Goal: Task Accomplishment & Management: Complete application form

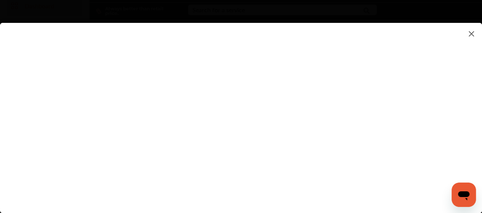
scroll to position [38, 0]
click at [302, 183] on flutter-view at bounding box center [241, 110] width 482 height 175
type input "**********"
click at [430, 89] on flutter-view at bounding box center [241, 110] width 482 height 175
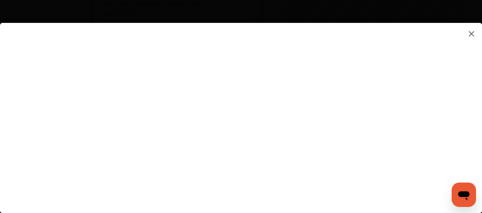
scroll to position [267, 0]
click at [427, 66] on flutter-view at bounding box center [241, 110] width 482 height 175
click at [429, 69] on flutter-view at bounding box center [241, 110] width 482 height 175
click at [124, 40] on flutter-view at bounding box center [241, 110] width 482 height 175
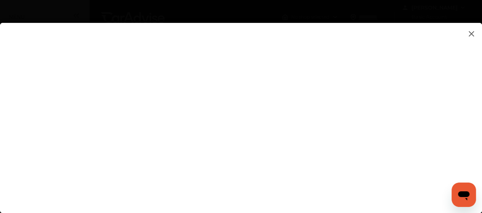
click at [125, 42] on flutter-view at bounding box center [241, 110] width 482 height 175
click at [127, 79] on flutter-view at bounding box center [241, 110] width 482 height 175
click at [130, 149] on flutter-view at bounding box center [241, 110] width 482 height 175
click at [325, 93] on flutter-view at bounding box center [241, 110] width 482 height 175
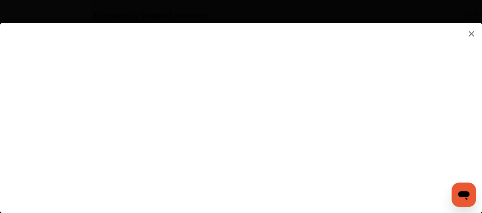
click at [233, 151] on flutter-view at bounding box center [241, 110] width 482 height 175
click at [321, 91] on flutter-view at bounding box center [241, 110] width 482 height 175
click at [273, 148] on flutter-view at bounding box center [241, 110] width 482 height 175
click at [36, 106] on flutter-view at bounding box center [241, 110] width 482 height 175
click at [36, 103] on flutter-view at bounding box center [241, 110] width 482 height 175
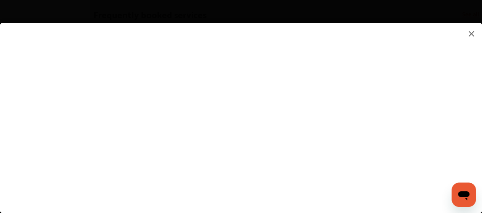
click at [83, 100] on flutter-view at bounding box center [241, 110] width 482 height 175
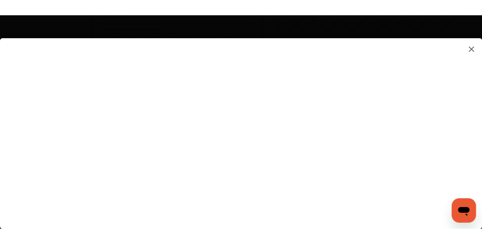
scroll to position [343, 0]
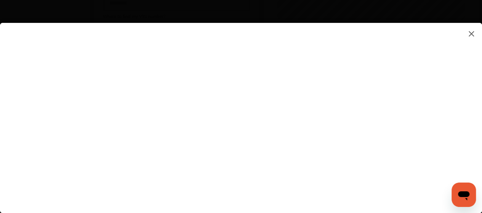
click at [158, 100] on flutter-view at bounding box center [241, 110] width 482 height 175
click at [86, 99] on flutter-view at bounding box center [241, 110] width 482 height 175
click at [85, 112] on flutter-view at bounding box center [241, 110] width 482 height 175
click at [80, 99] on flutter-view at bounding box center [241, 110] width 482 height 175
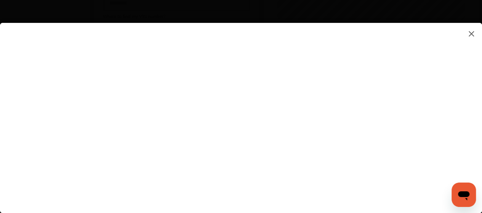
click at [80, 99] on flutter-view at bounding box center [241, 110] width 482 height 175
click at [71, 103] on flutter-view at bounding box center [241, 110] width 482 height 175
click at [78, 102] on flutter-view at bounding box center [241, 110] width 482 height 175
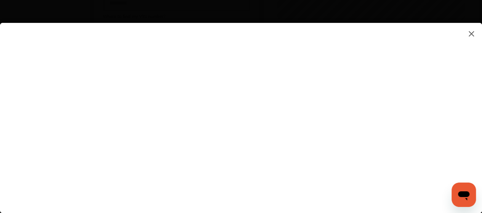
click at [78, 102] on flutter-view at bounding box center [241, 110] width 482 height 175
click at [122, 100] on flutter-view at bounding box center [241, 110] width 482 height 175
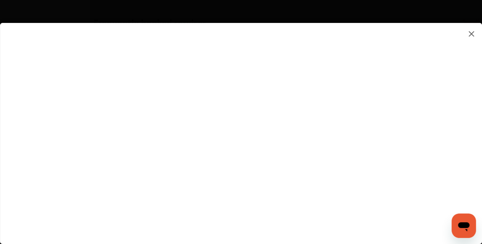
scroll to position [381, 0]
